Goal: Task Accomplishment & Management: Use online tool/utility

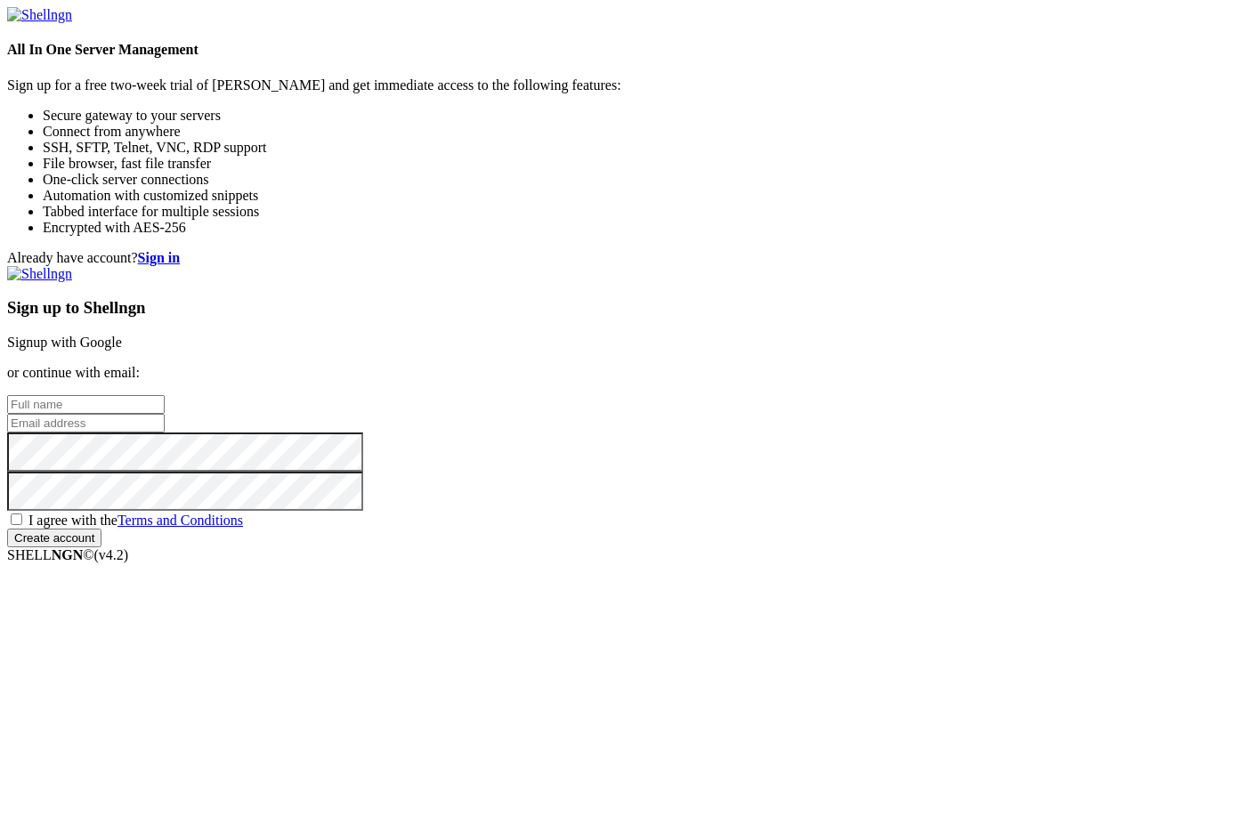
click at [122, 335] on link "Signup with Google" at bounding box center [64, 342] width 115 height 15
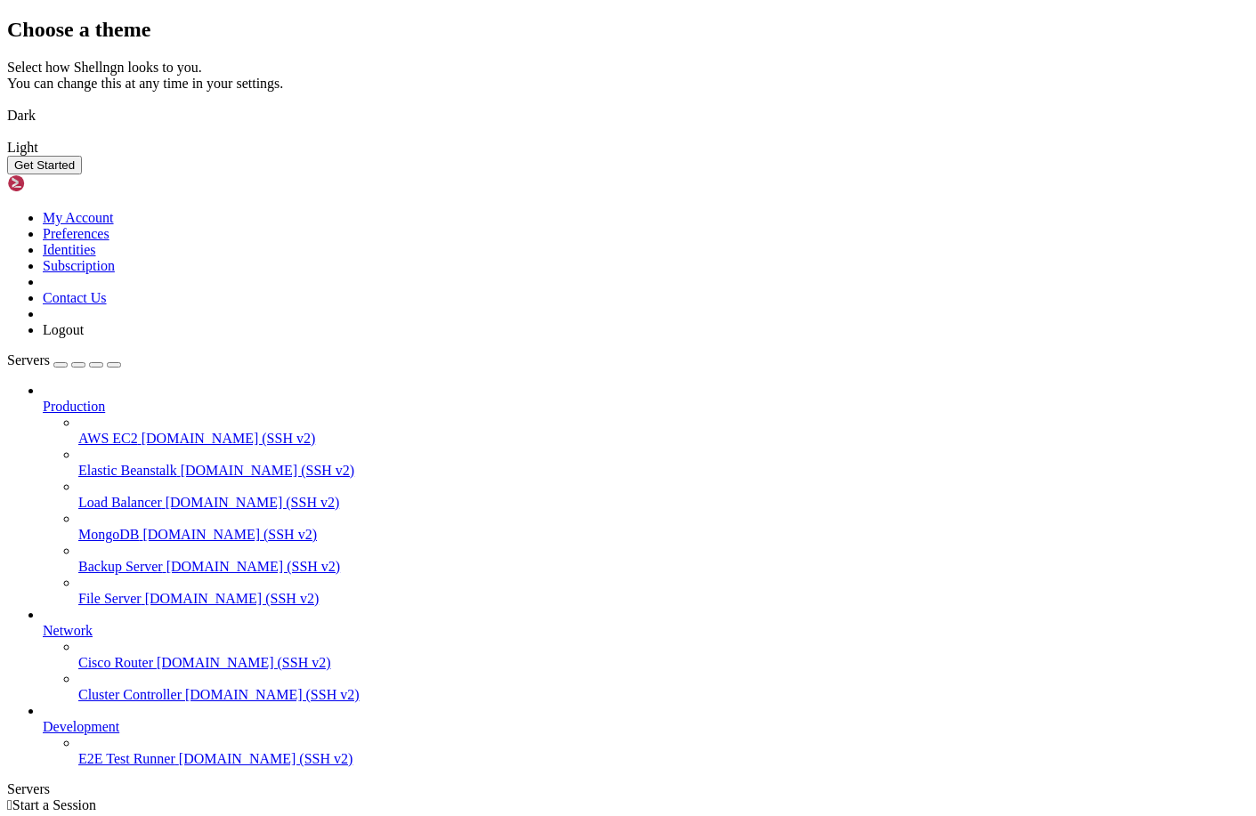
click at [82, 174] on button "Get Started" at bounding box center [44, 165] width 75 height 19
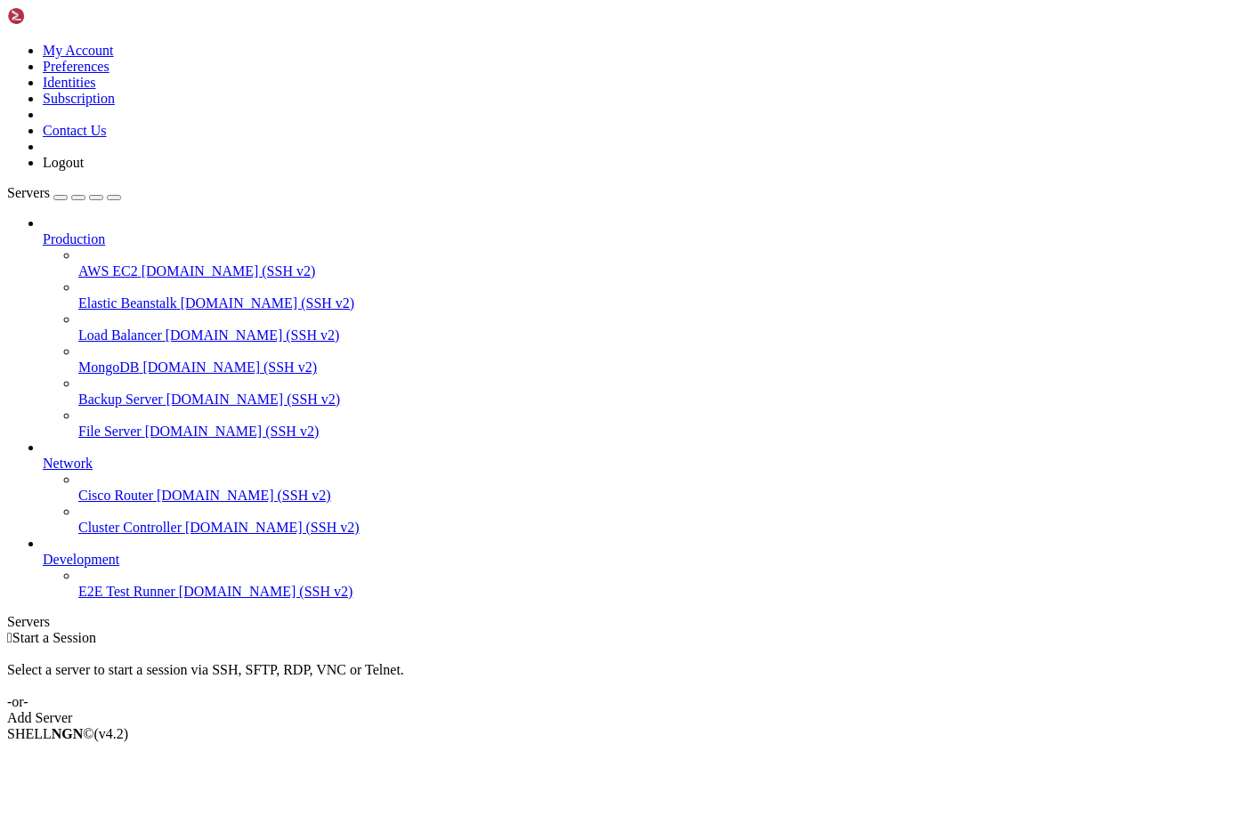
click at [95, 424] on span "File Server" at bounding box center [109, 431] width 63 height 15
click at [145, 424] on span "[DOMAIN_NAME] (SSH v2)" at bounding box center [232, 431] width 174 height 15
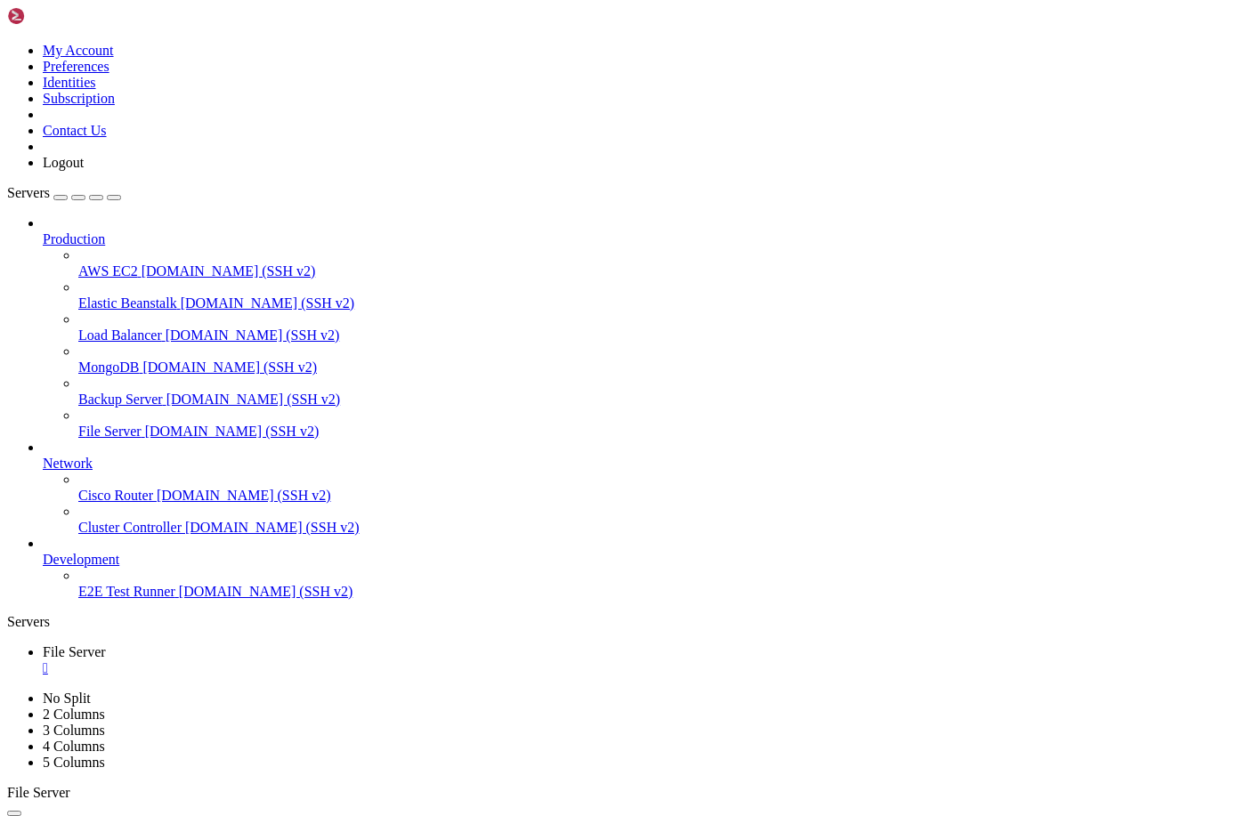
click at [137, 599] on span "E2E Test Runner" at bounding box center [126, 591] width 97 height 15
click at [486, 692] on div "" at bounding box center [646, 700] width 1206 height 16
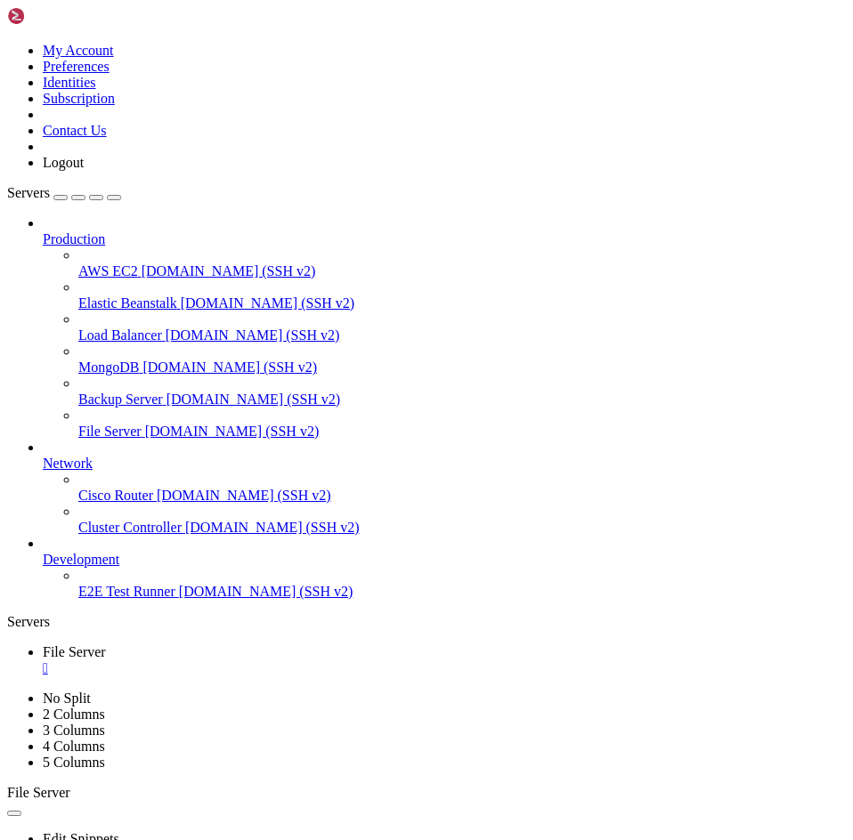
click at [153, 600] on div "Production AWS EC2 [DOMAIN_NAME] (SSH v2) Elastic Beanstalk [DOMAIN_NAME] (SSH …" at bounding box center [426, 407] width 838 height 384
click at [61, 198] on div "button" at bounding box center [61, 198] width 0 height 0
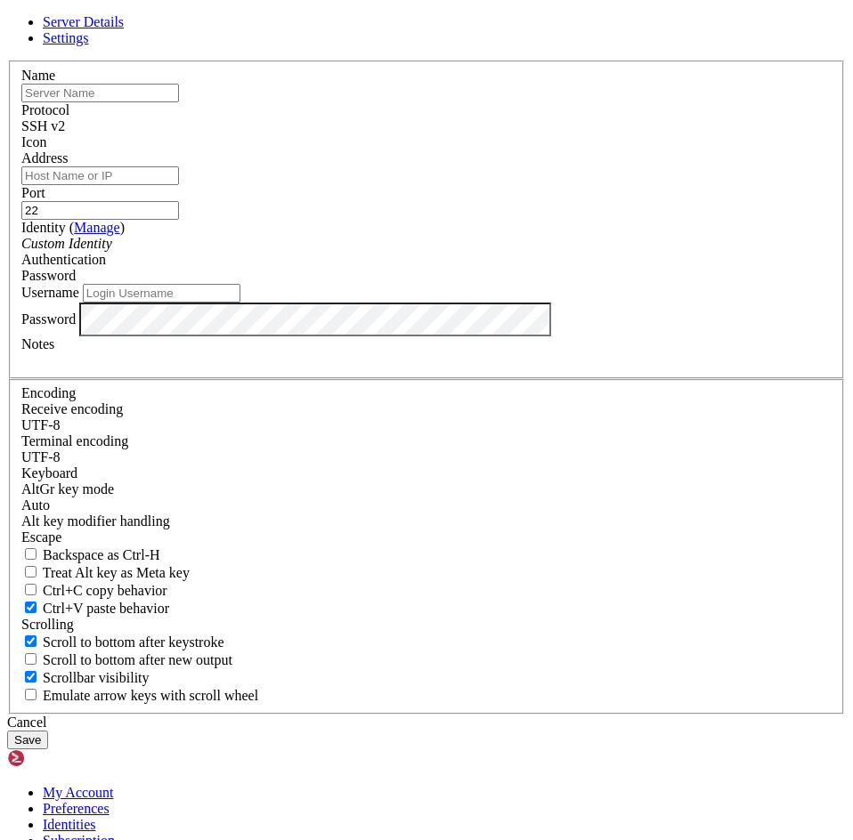
click at [179, 102] on input "text" at bounding box center [100, 93] width 158 height 19
click at [548, 134] on div "SSH v2" at bounding box center [426, 126] width 810 height 16
click at [179, 102] on input "text" at bounding box center [100, 93] width 158 height 19
type input "My Mac"
click at [179, 185] on input "Address" at bounding box center [100, 175] width 158 height 19
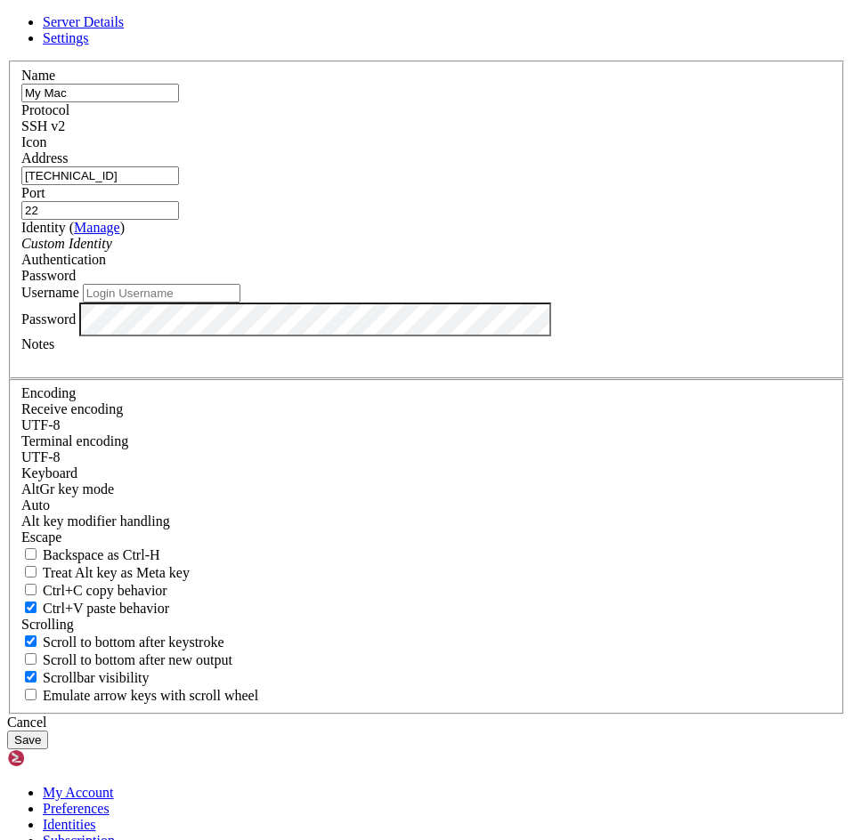
type input "[TECHNICAL_ID]"
click at [240, 303] on input "Username" at bounding box center [162, 293] width 158 height 19
